Goal: Communication & Community: Share content

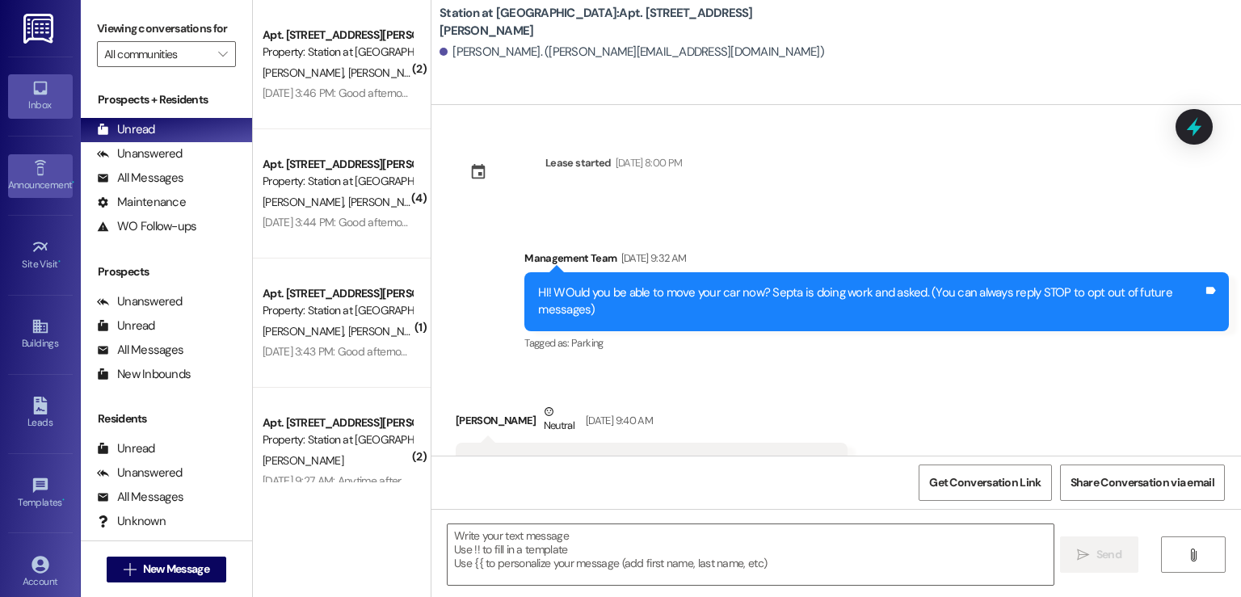
scroll to position [610, 0]
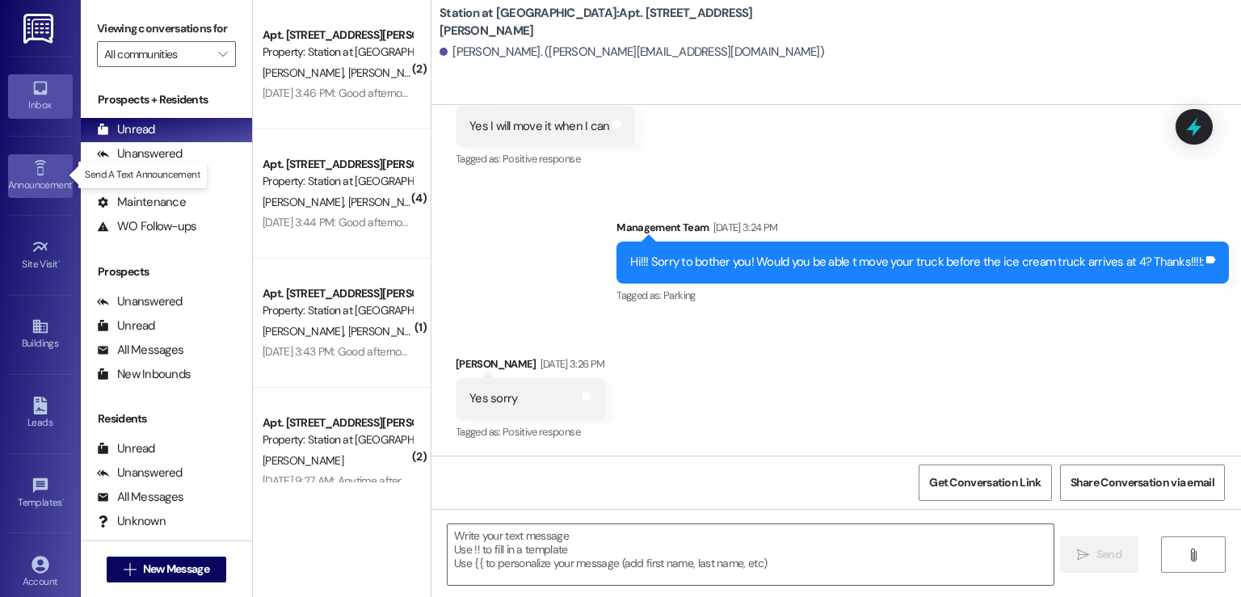
click at [36, 183] on div "Announcement •" at bounding box center [40, 185] width 81 height 16
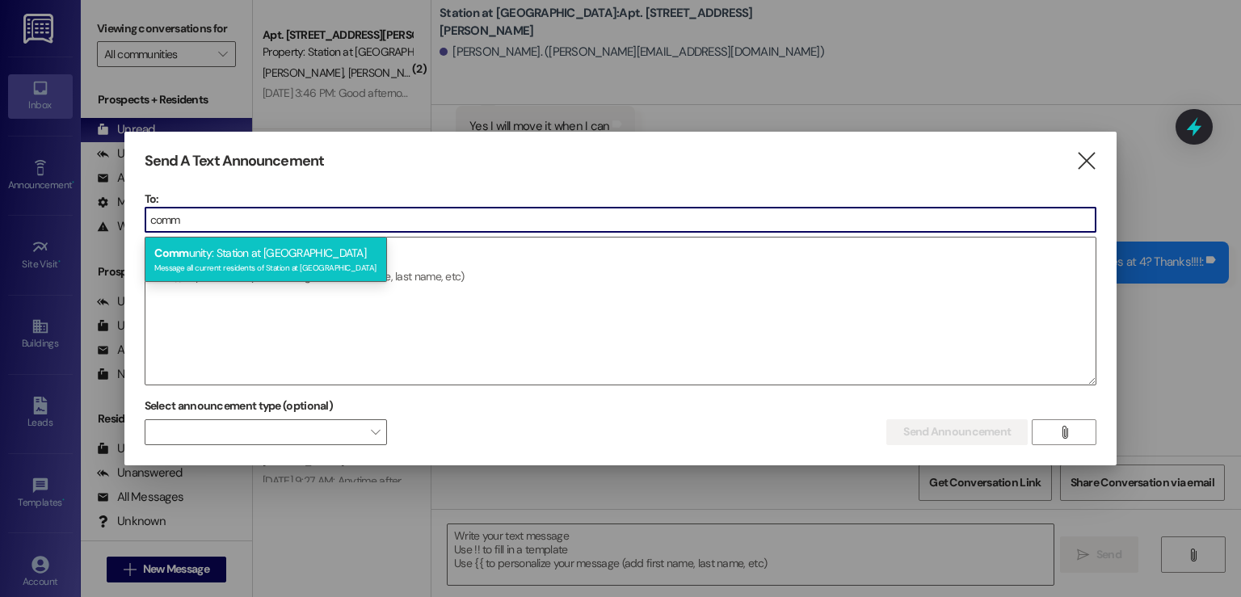
type input "comm"
click at [190, 254] on div "Comm unity: Station at Manayunk Message all current residents of Station at Man…" at bounding box center [266, 260] width 242 height 46
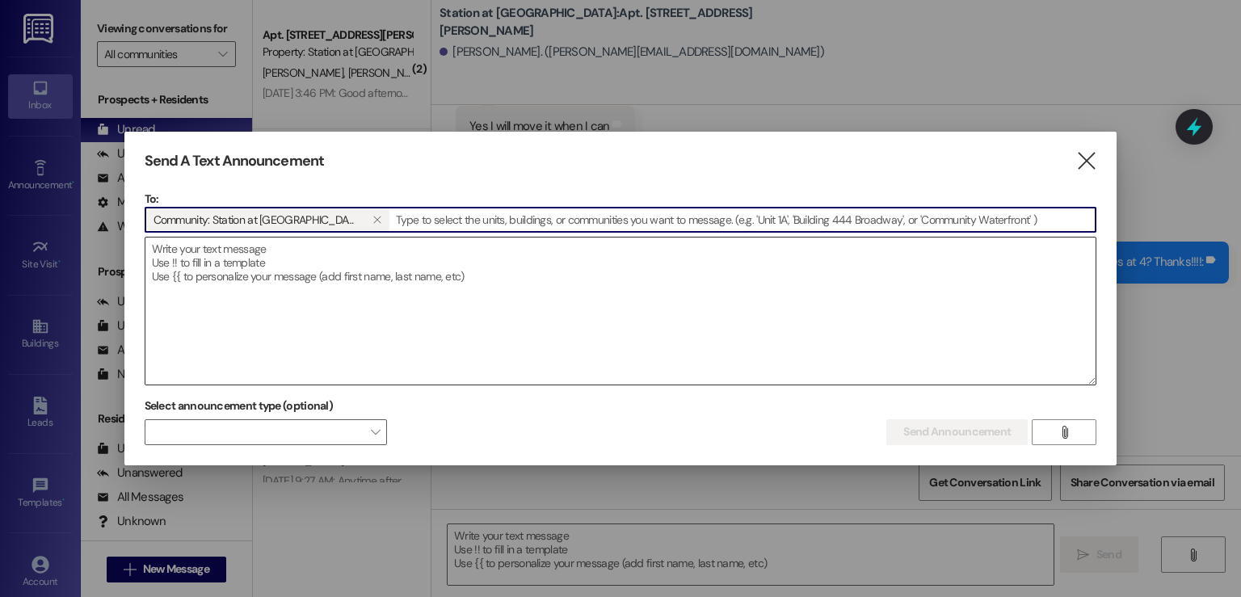
click at [174, 254] on textarea at bounding box center [620, 311] width 951 height 147
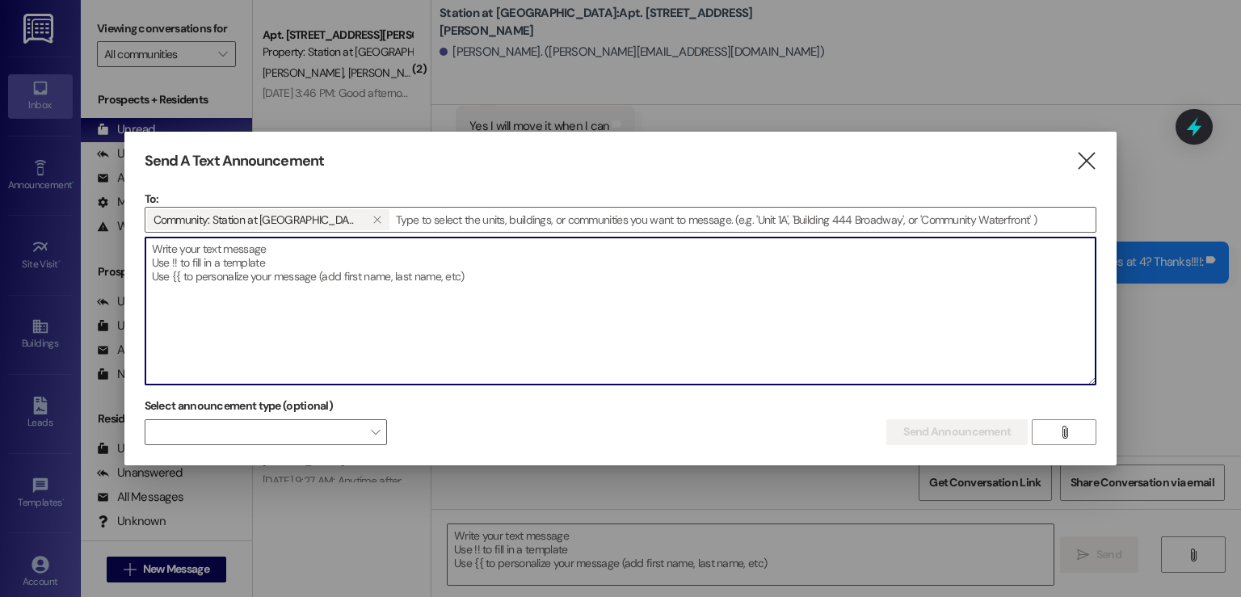
click at [72, 176] on div at bounding box center [620, 298] width 1241 height 597
click at [167, 255] on textarea at bounding box center [620, 311] width 951 height 147
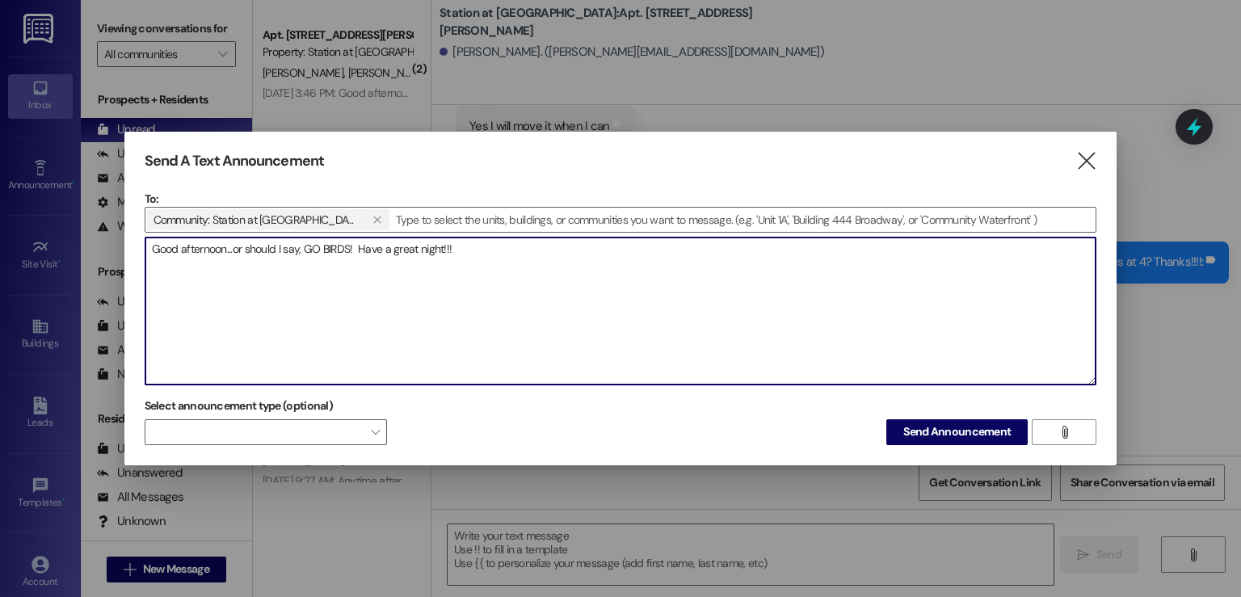
click at [456, 250] on textarea "Good afternoon...or should I say, GO BIRDS! Have a great night!!!" at bounding box center [620, 311] width 951 height 147
type textarea "Good afternoon...or should I say, GO BIRDS! Have a great night!!!"
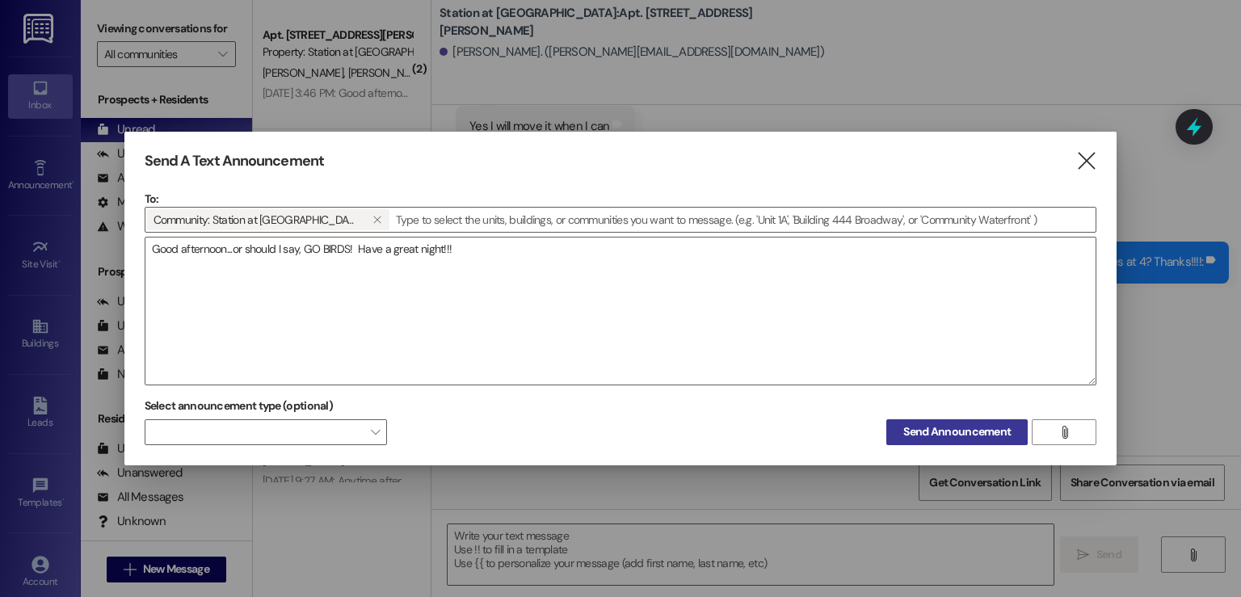
click at [967, 424] on span "Send Announcement" at bounding box center [956, 431] width 107 height 17
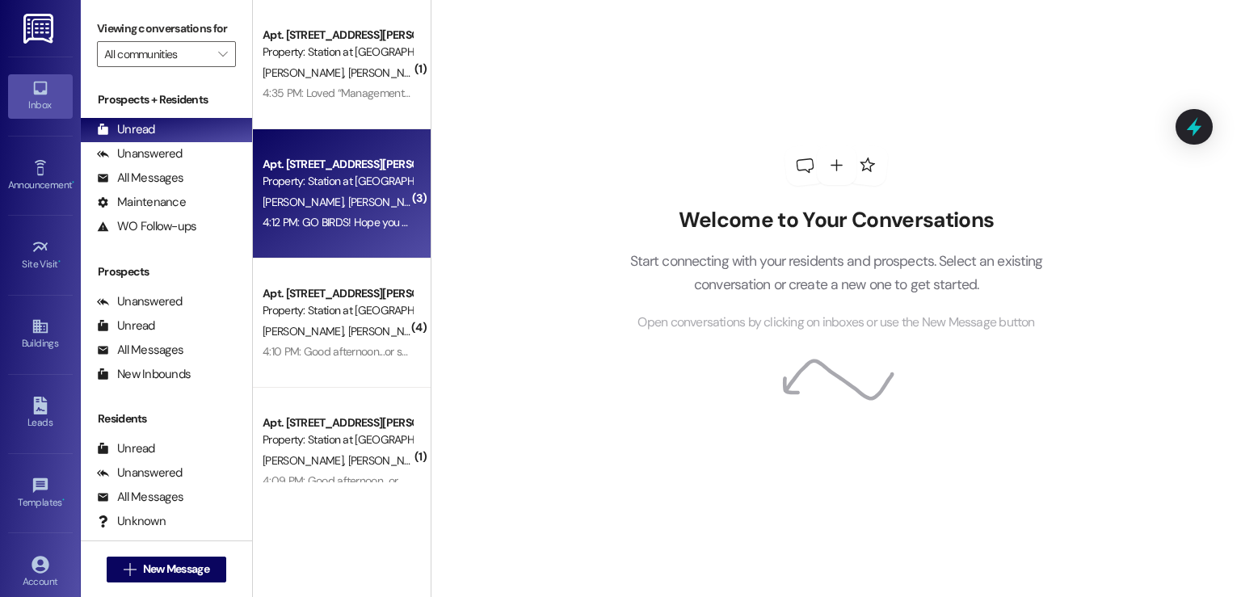
click at [348, 199] on span "[PERSON_NAME]" at bounding box center [388, 202] width 81 height 15
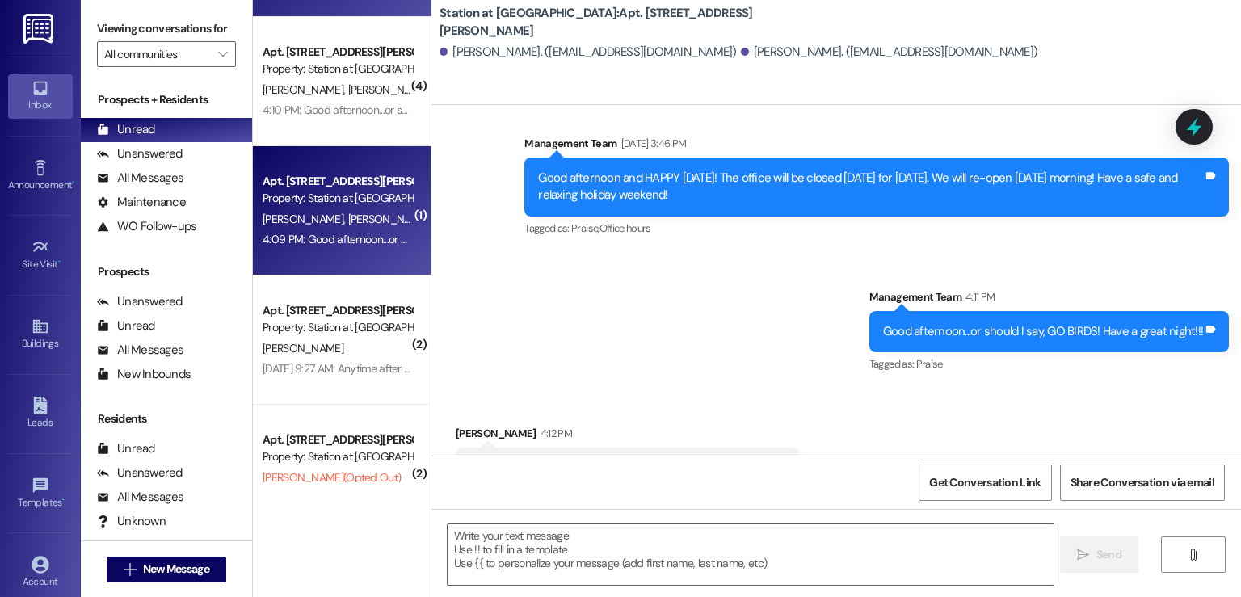
scroll to position [242, 0]
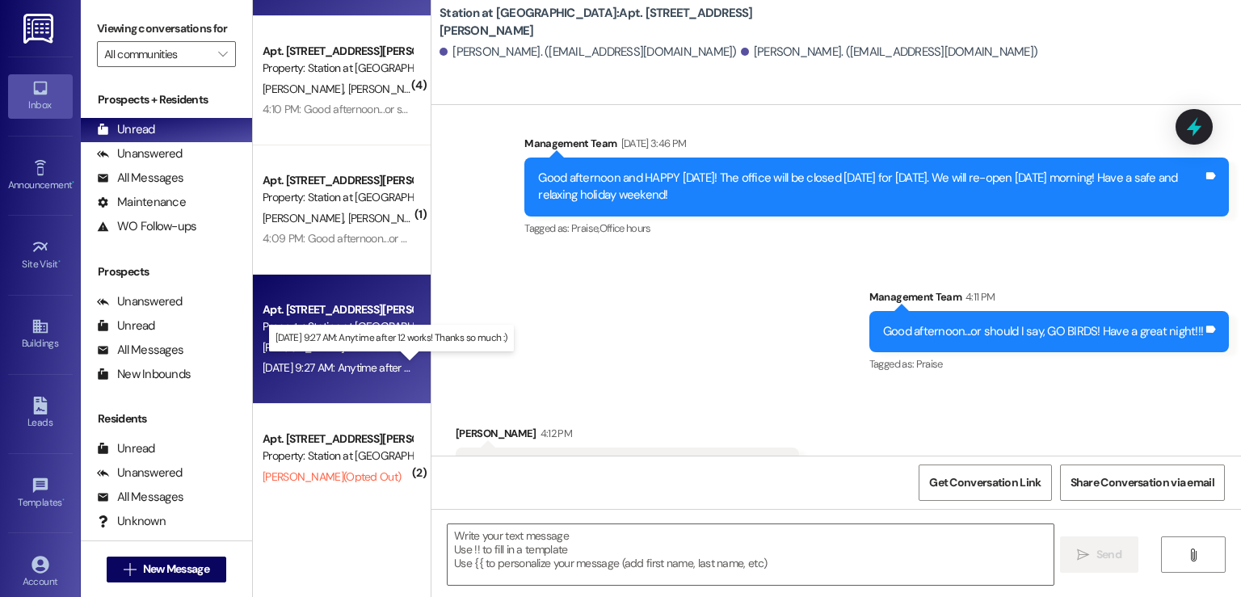
click at [333, 364] on div "[DATE] 9:27 AM: Anytime after 12 works! Thanks so much :) [DATE] 9:27 AM: Anyti…" at bounding box center [398, 367] width 271 height 15
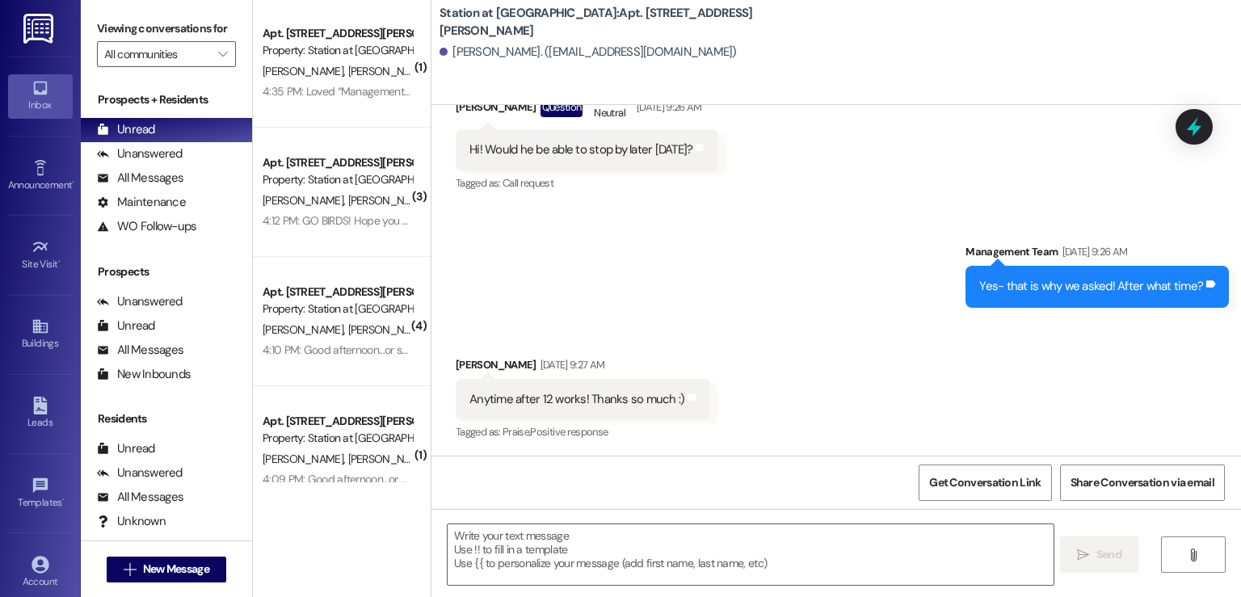
scroll to position [0, 0]
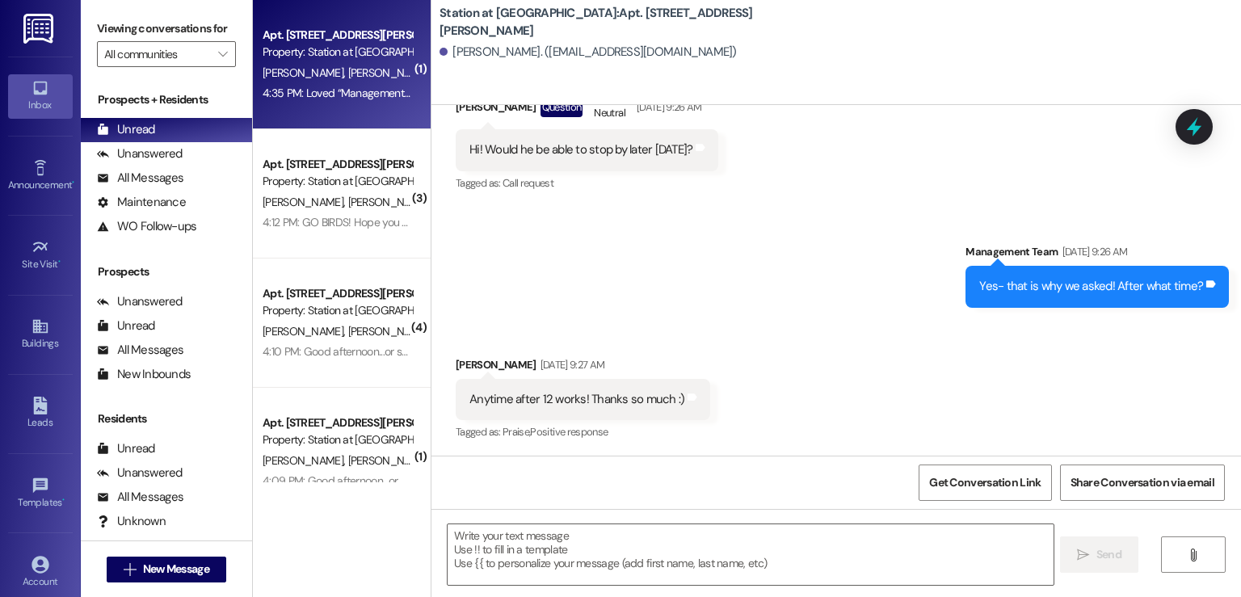
click at [318, 117] on div "Apt. [STREET_ADDRESS][PERSON_NAME] Property: Station at [GEOGRAPHIC_DATA] [PERS…" at bounding box center [342, 64] width 178 height 129
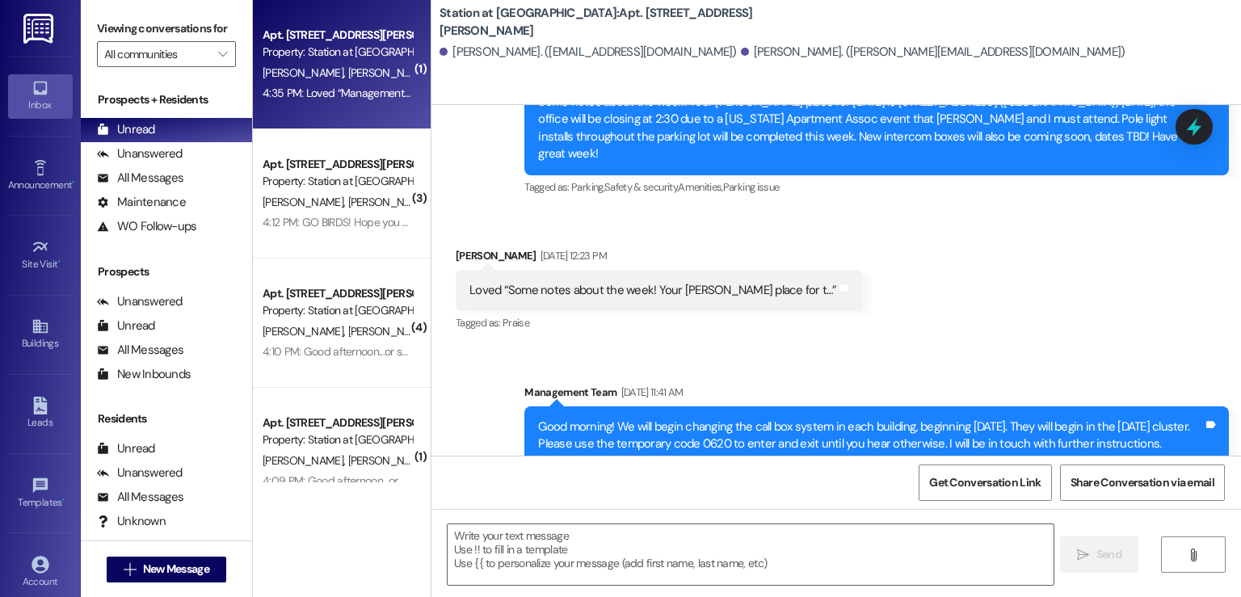
scroll to position [27671, 0]
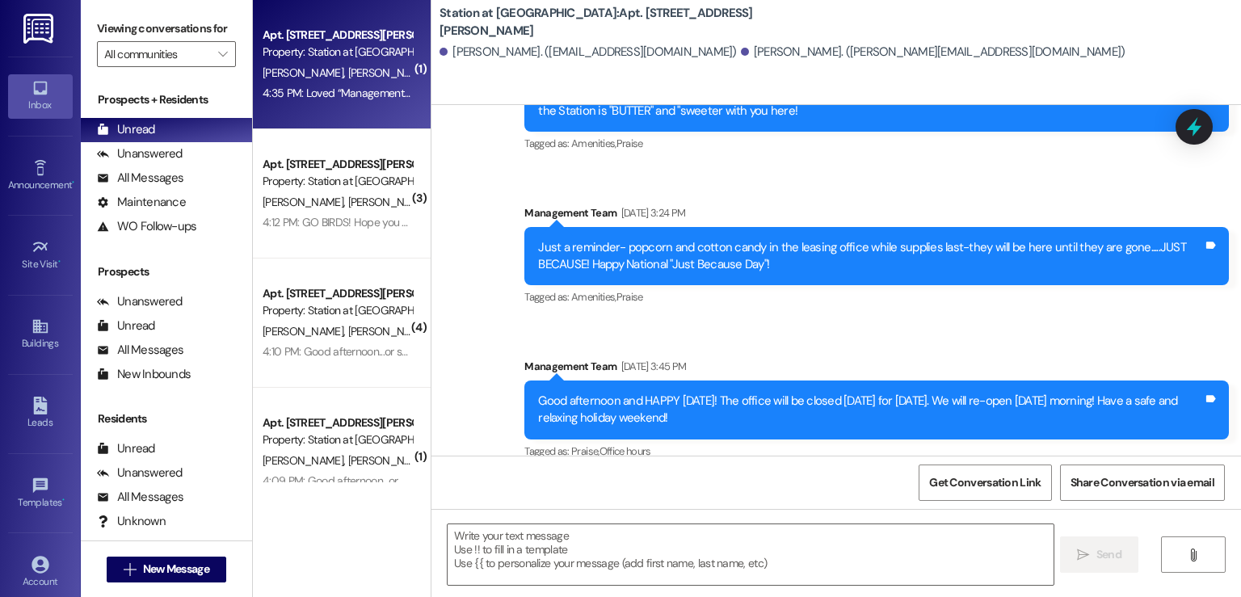
click at [323, 111] on div "Apt. [STREET_ADDRESS][PERSON_NAME] Property: Station at [GEOGRAPHIC_DATA] [PERS…" at bounding box center [342, 64] width 178 height 129
